Goal: Transaction & Acquisition: Purchase product/service

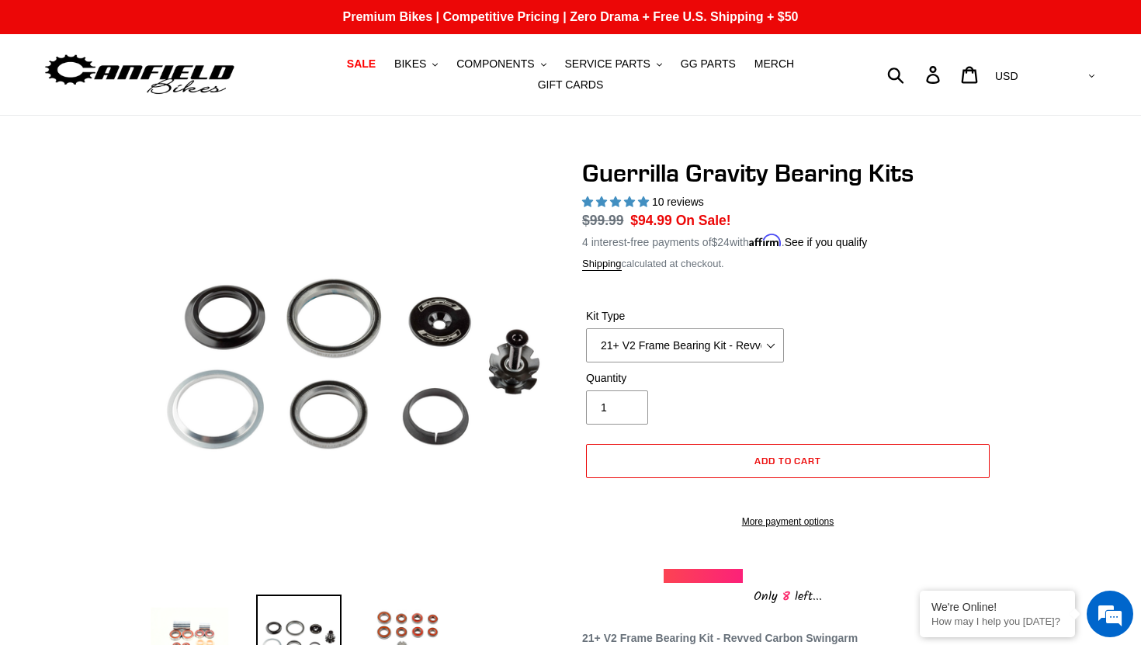
select select "highest-rating"
click at [679, 340] on select "21+ V2 Frame Bearing Kit - Revved Carbon Swingarm - In Stock 19+ V1 Frame Beari…" at bounding box center [685, 345] width 198 height 34
select select "19+ V1 Frame Bearing Kit - Alloy Swingarm - In Stock"
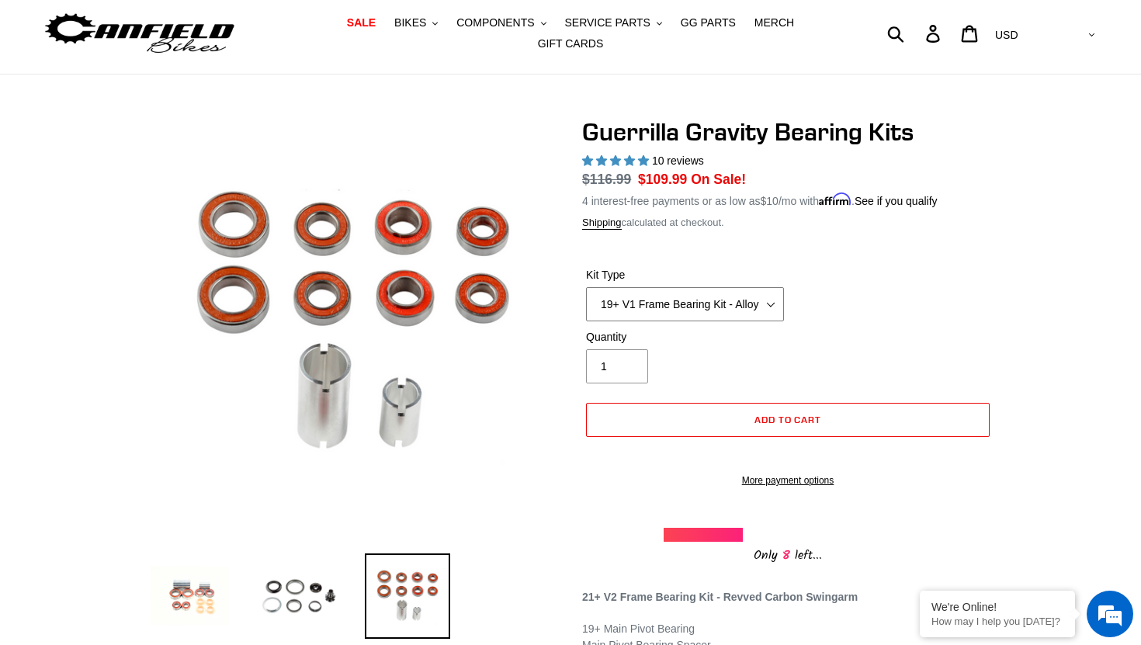
scroll to position [43, 0]
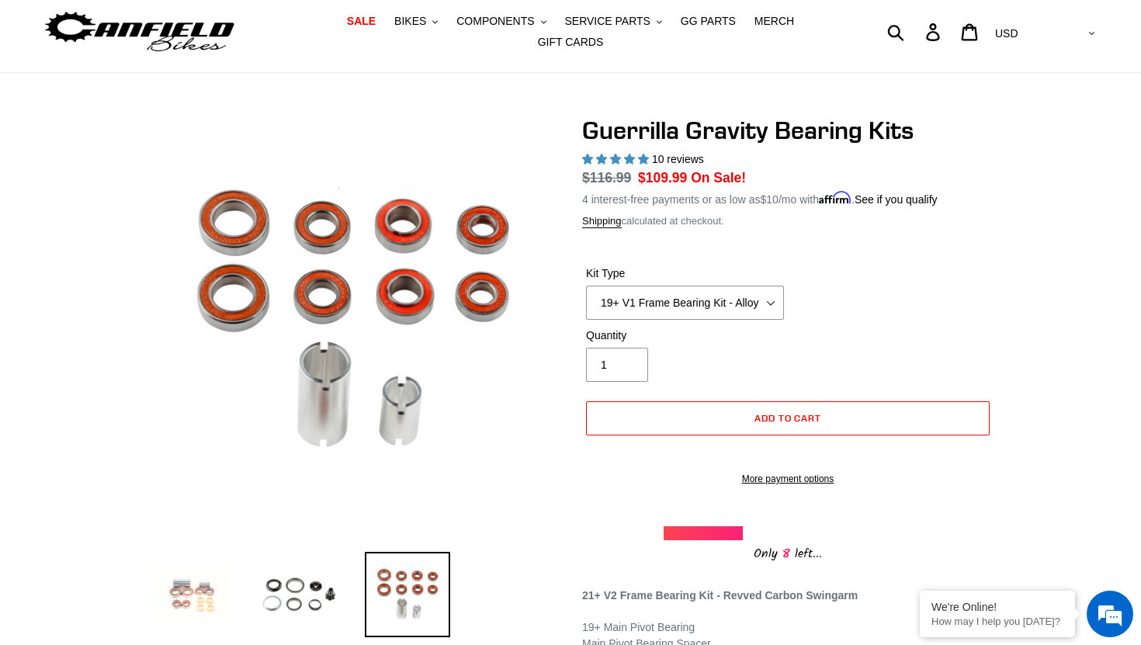
click at [185, 601] on img at bounding box center [189, 594] width 85 height 85
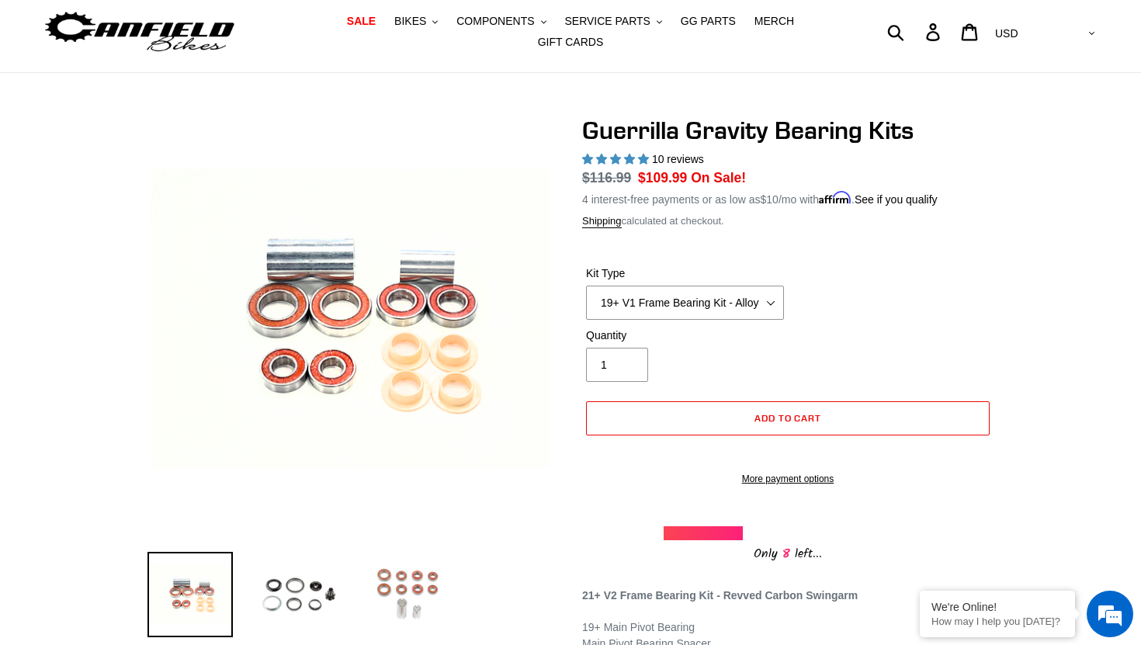
click at [381, 597] on img at bounding box center [407, 594] width 85 height 85
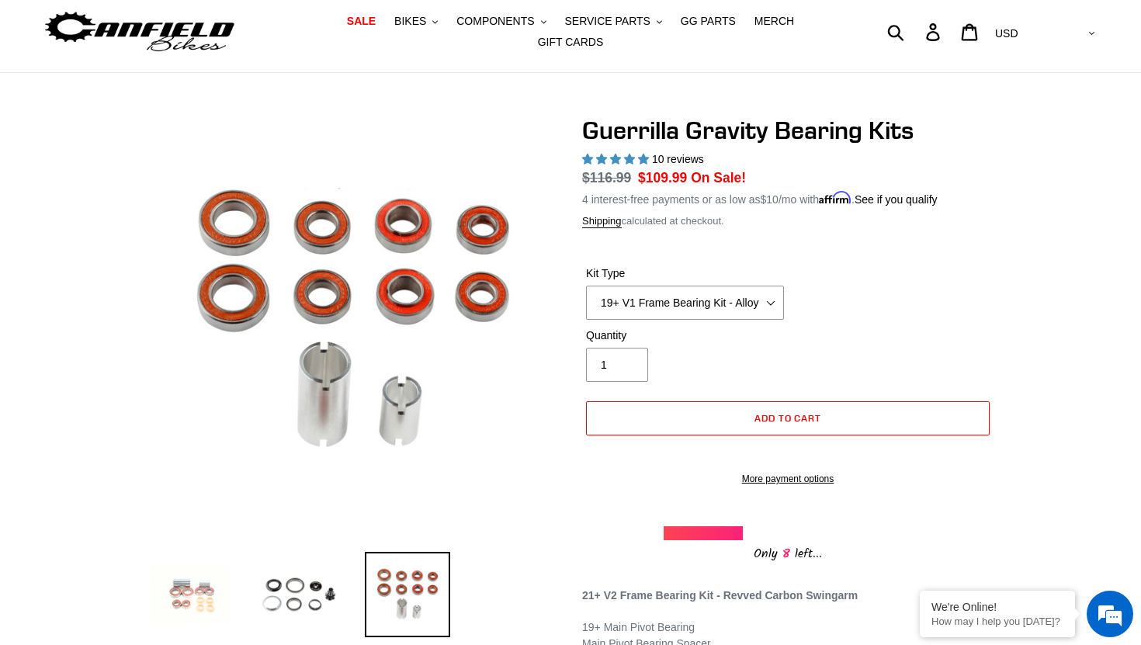
click at [199, 601] on img at bounding box center [189, 594] width 85 height 85
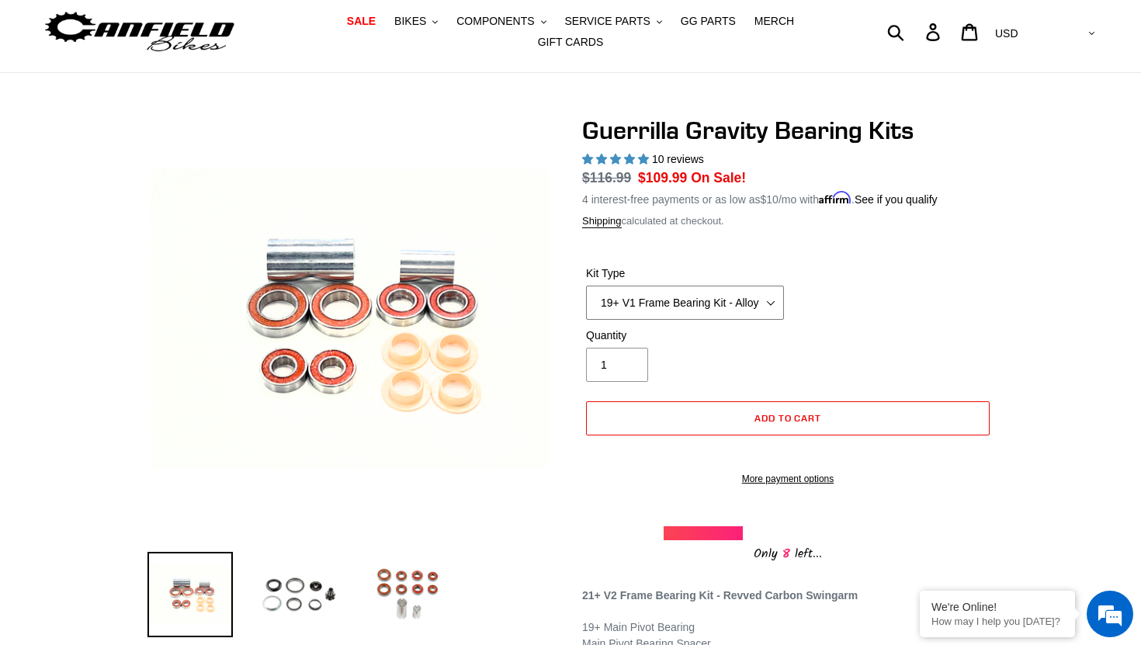
click at [622, 307] on select "21+ V2 Frame Bearing Kit - Revved Carbon Swingarm - In Stock 19+ V1 Frame Beari…" at bounding box center [685, 303] width 198 height 34
click at [376, 24] on span "SALE" at bounding box center [361, 21] width 29 height 13
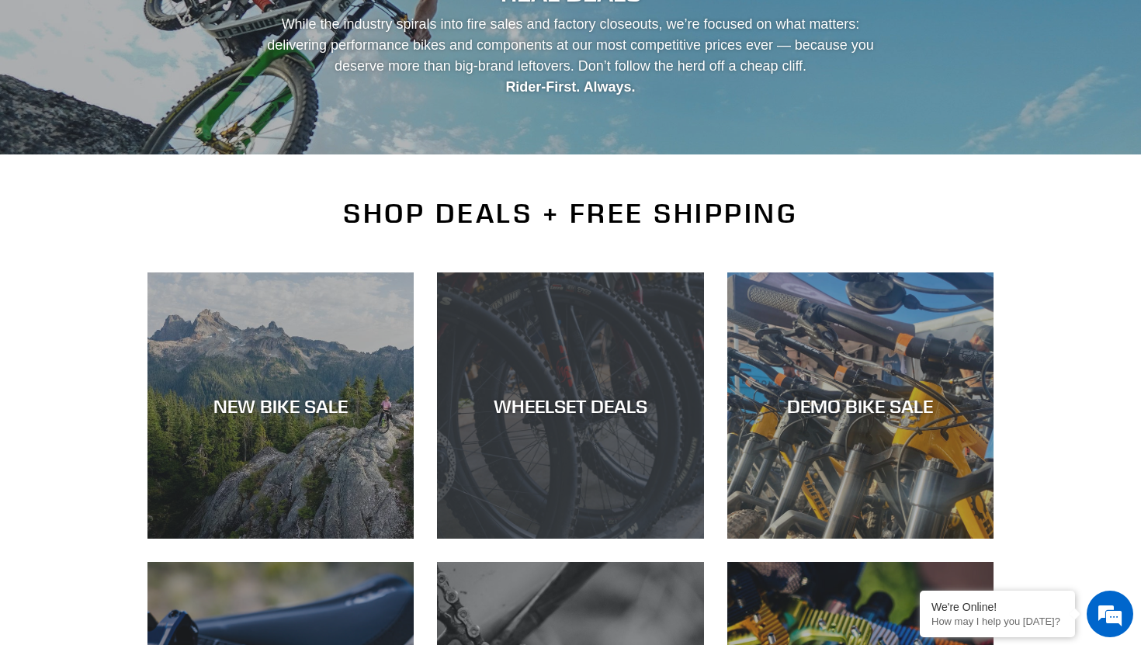
scroll to position [198, 0]
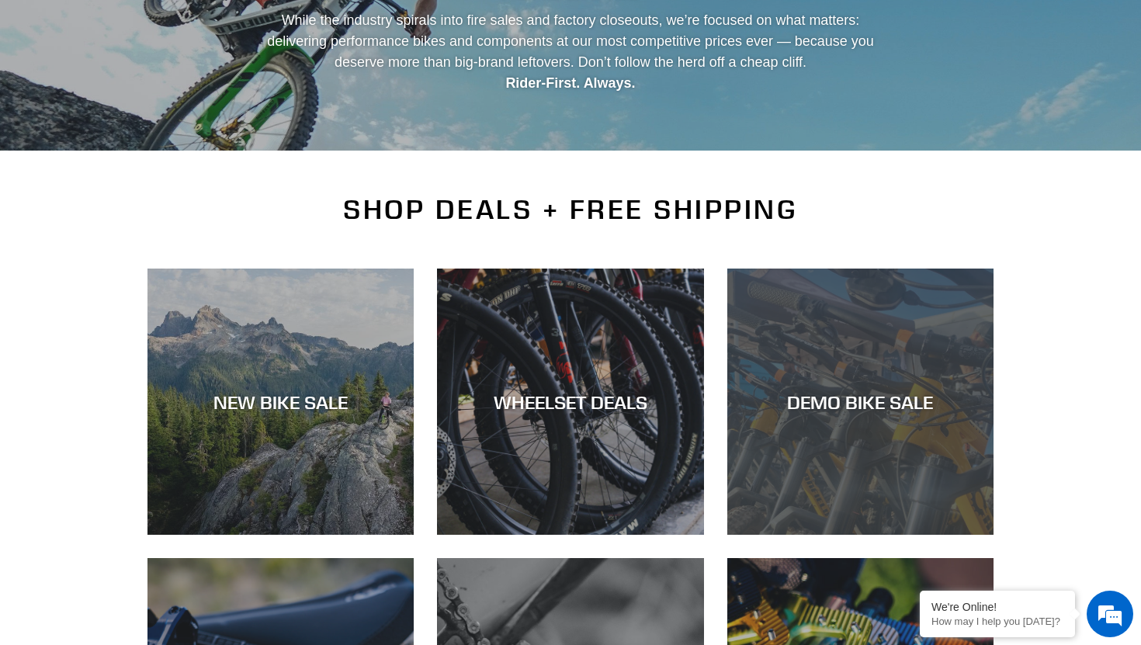
click at [887, 535] on div "DEMO BIKE SALE" at bounding box center [860, 535] width 266 height 0
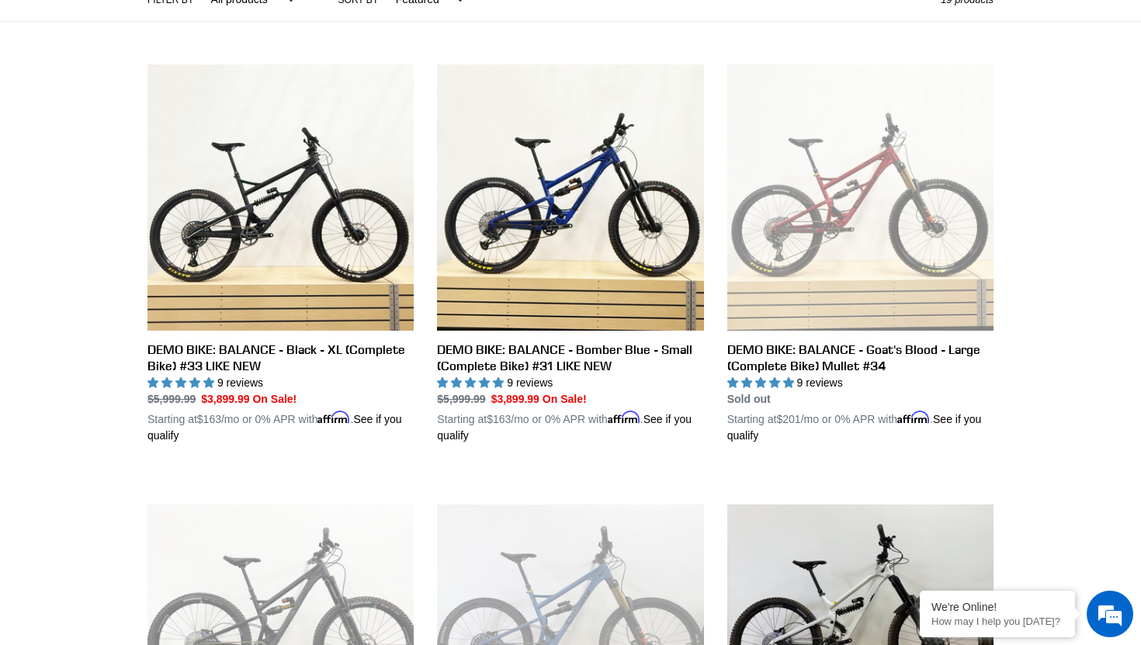
scroll to position [381, 0]
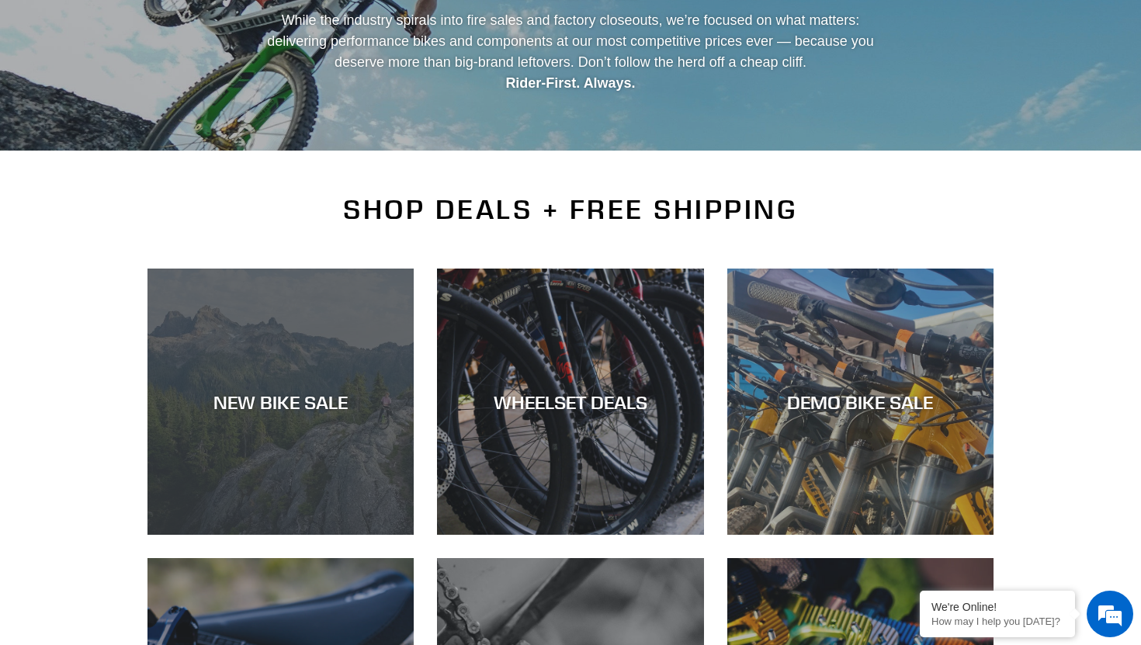
click at [252, 535] on div "NEW BIKE SALE" at bounding box center [280, 535] width 266 height 0
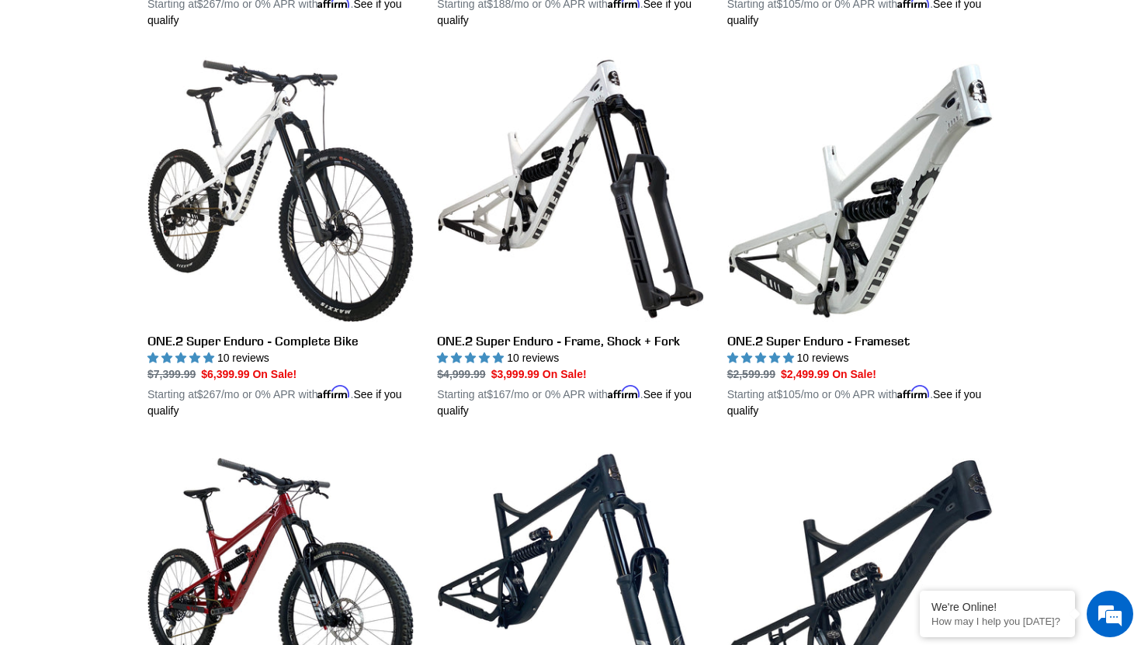
scroll to position [1225, 0]
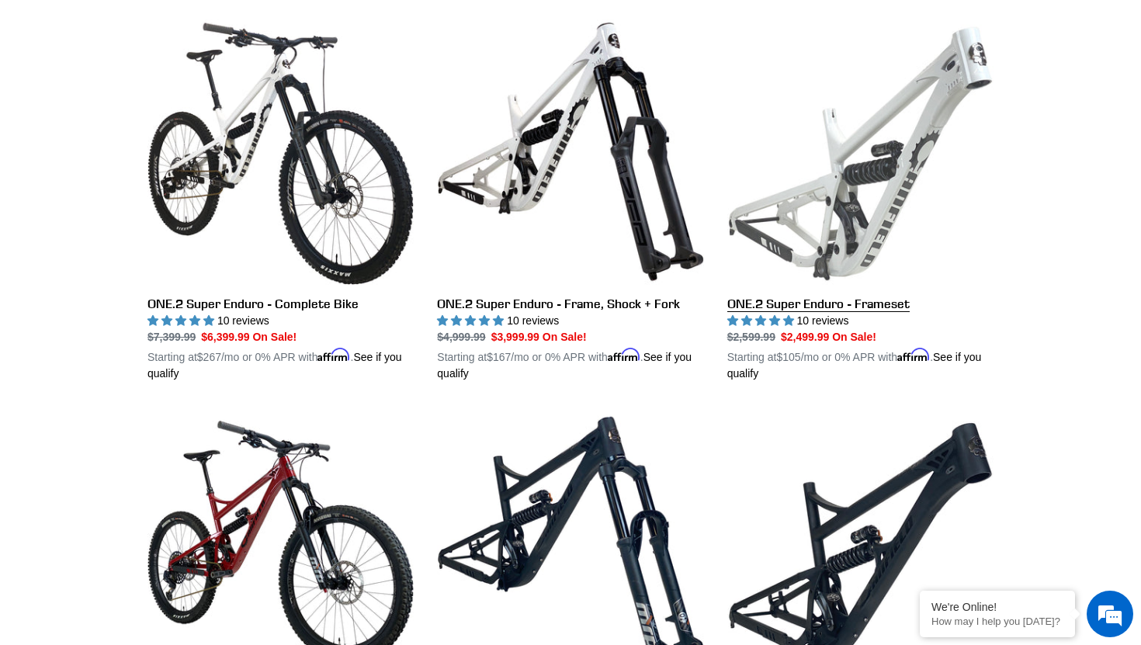
click at [808, 301] on link "ONE.2 Super Enduro - Frameset" at bounding box center [860, 200] width 266 height 363
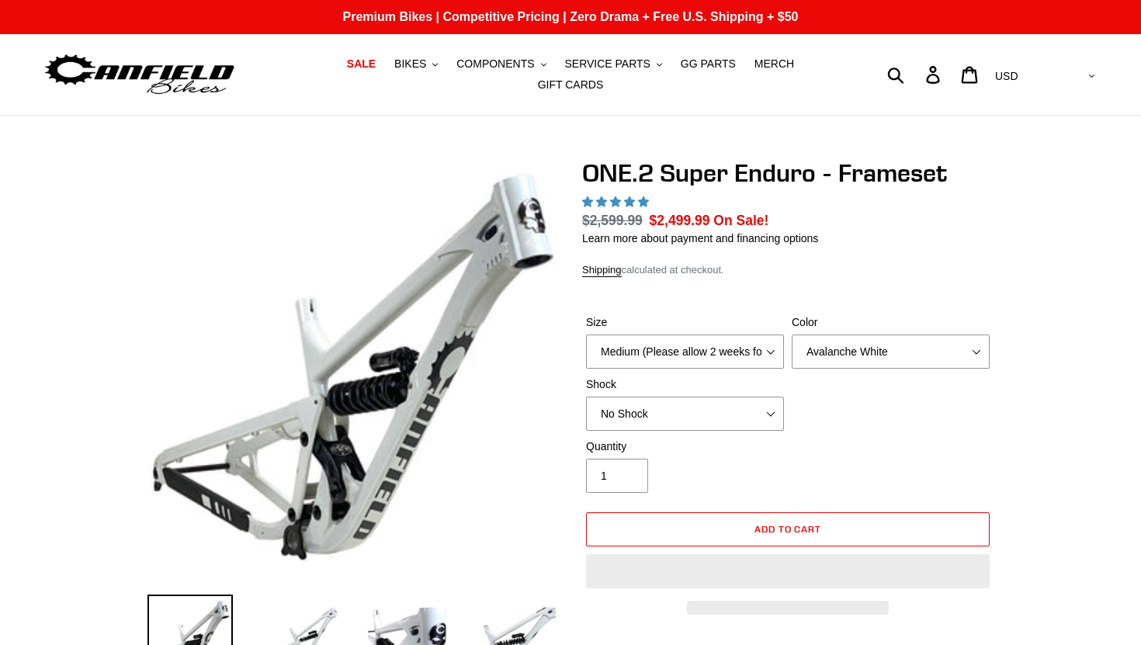
select select "highest-rating"
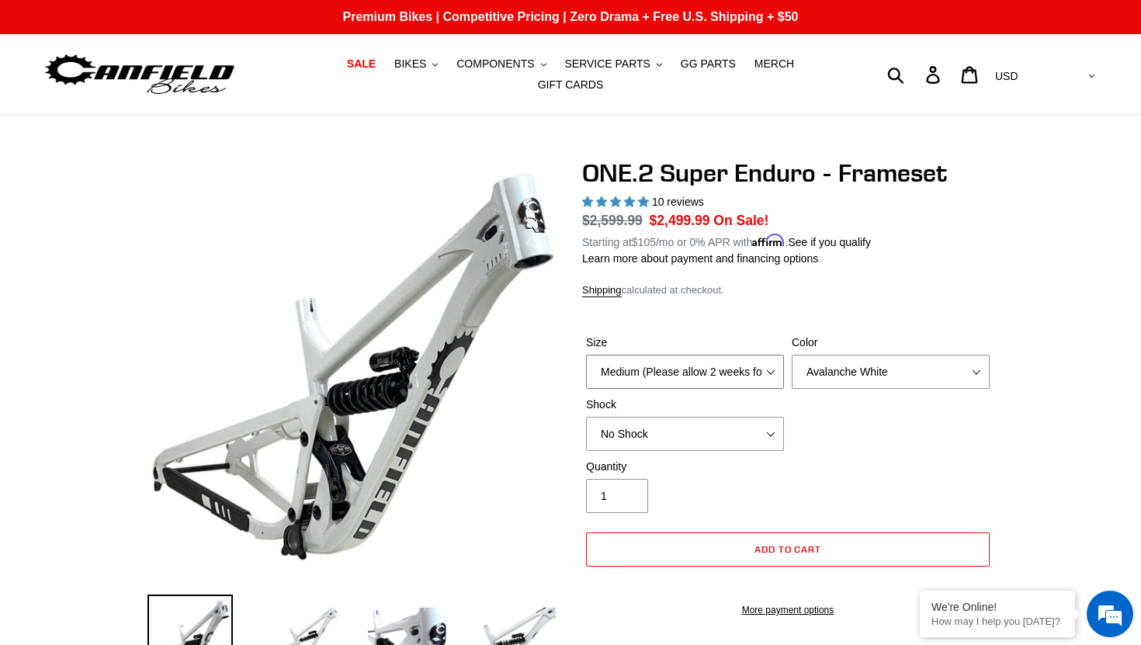
click at [717, 366] on select "Medium (Please allow 2 weeks for delivery) Large (Sold Out)" at bounding box center [685, 372] width 198 height 34
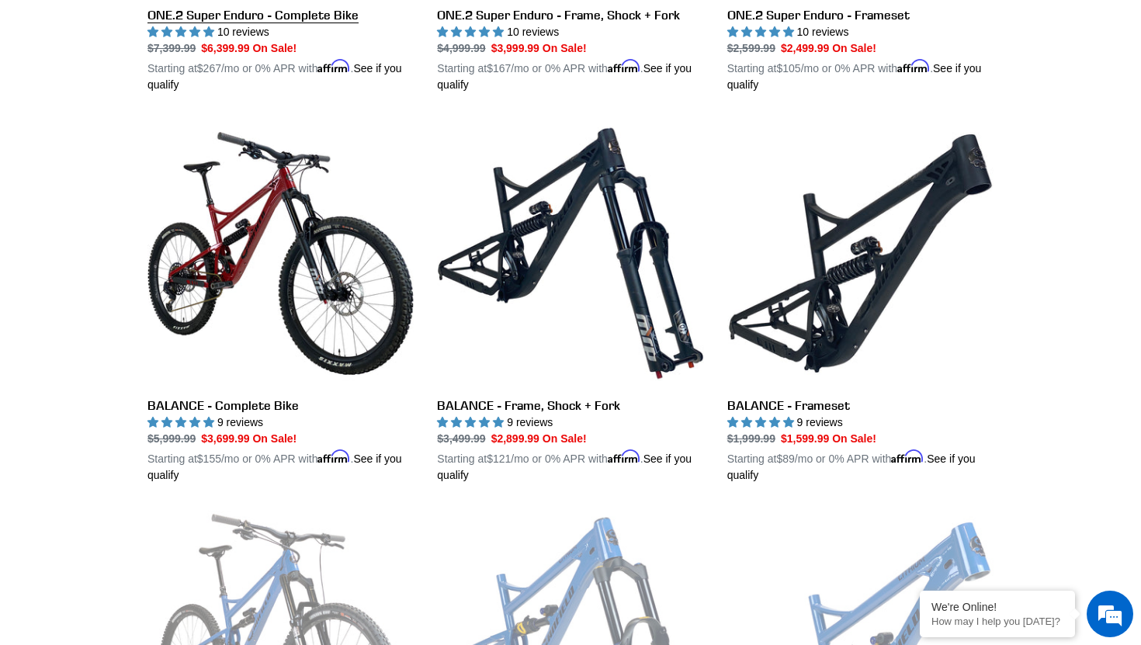
scroll to position [1517, 0]
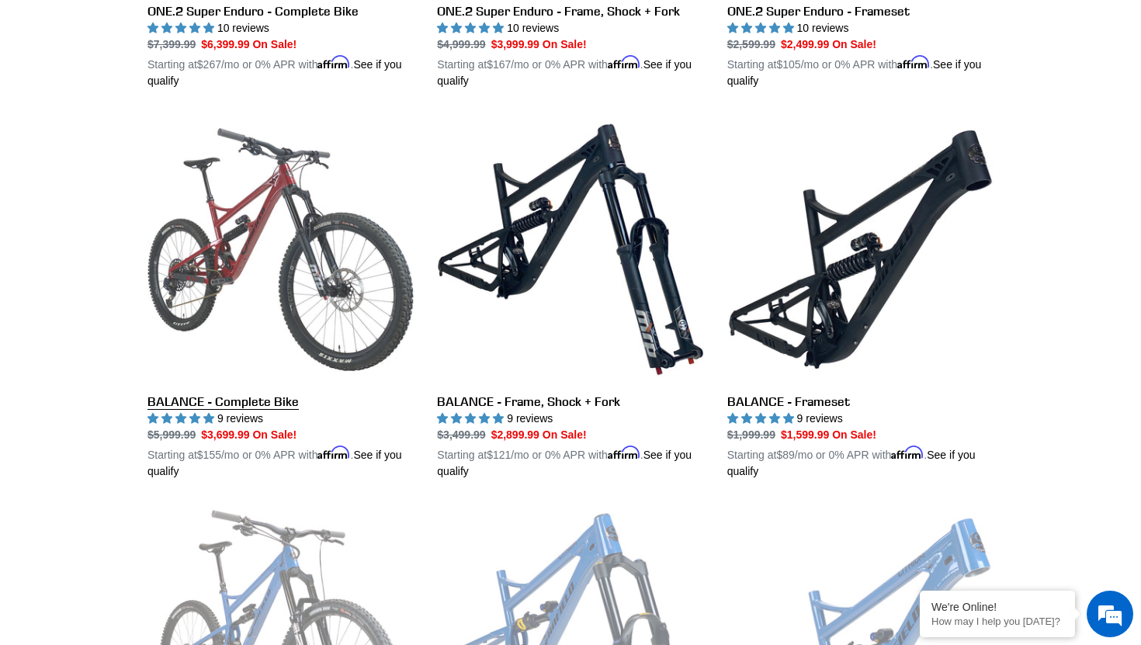
click at [183, 398] on link "BALANCE - Complete Bike" at bounding box center [280, 297] width 266 height 363
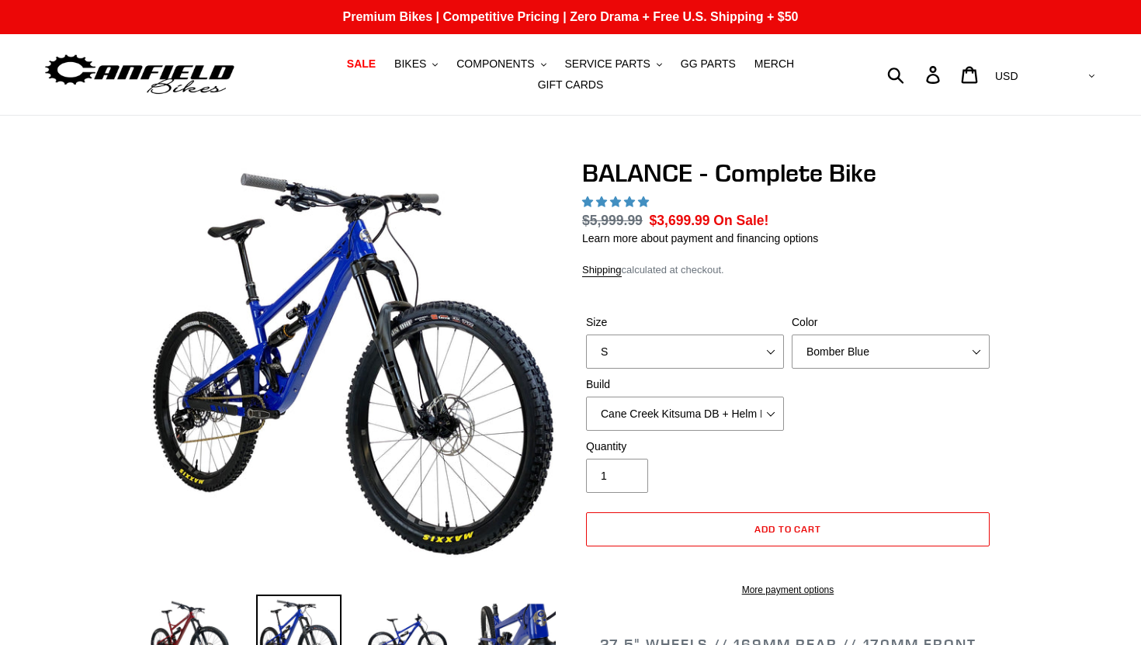
select select "highest-rating"
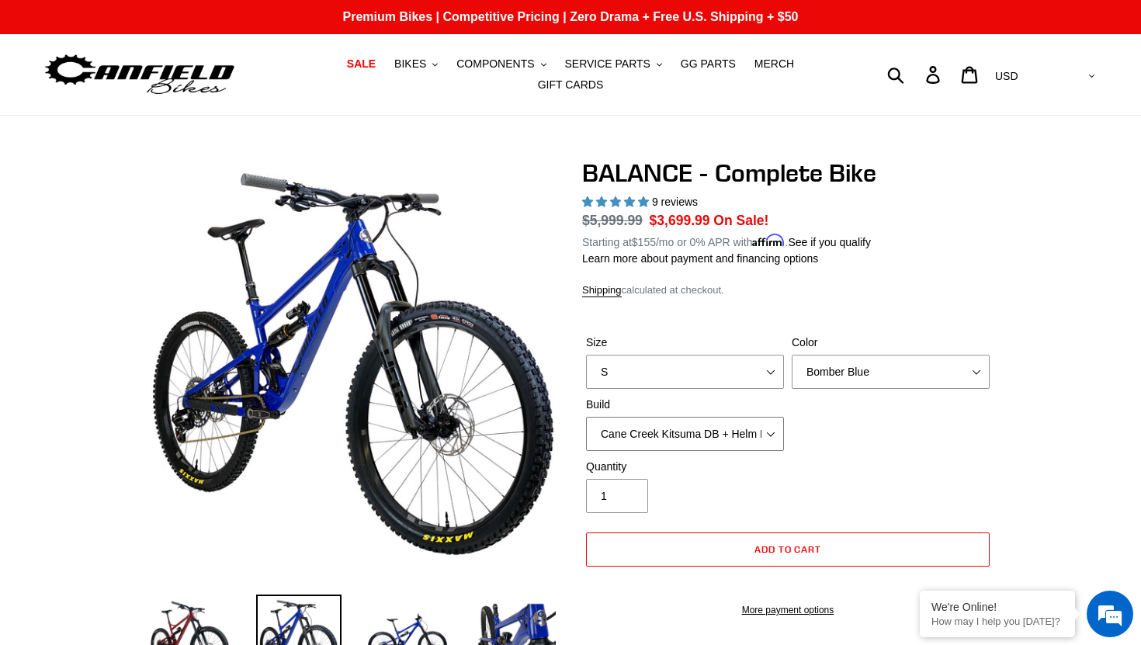
click at [617, 418] on select "Cane Creek Kitsuma DB + Helm MKII + SRAM GX Cane Creek Kitsuma DB + Helm MKII +…" at bounding box center [685, 434] width 198 height 34
click at [634, 362] on select "S M L XL" at bounding box center [685, 372] width 198 height 34
select select "XL"
click at [642, 443] on select "Cane Creek Kitsuma DB + Helm MKII + SRAM GX Cane Creek Kitsuma DB + Helm MKII +…" at bounding box center [685, 434] width 198 height 34
